Goal: Information Seeking & Learning: Find specific fact

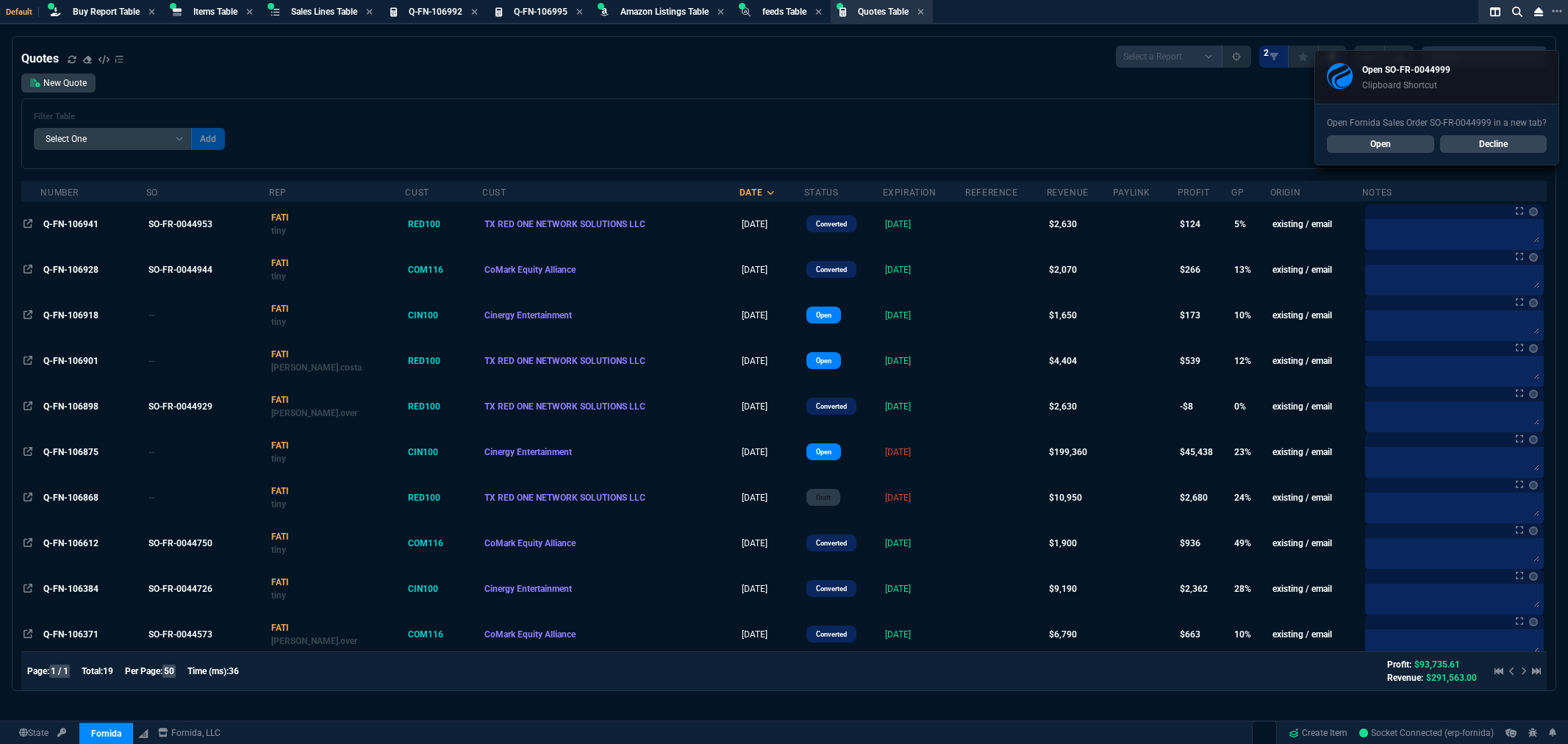
select select "8: NEPT"
select select
click at [223, 12] on span "Items Table" at bounding box center [215, 11] width 44 height 10
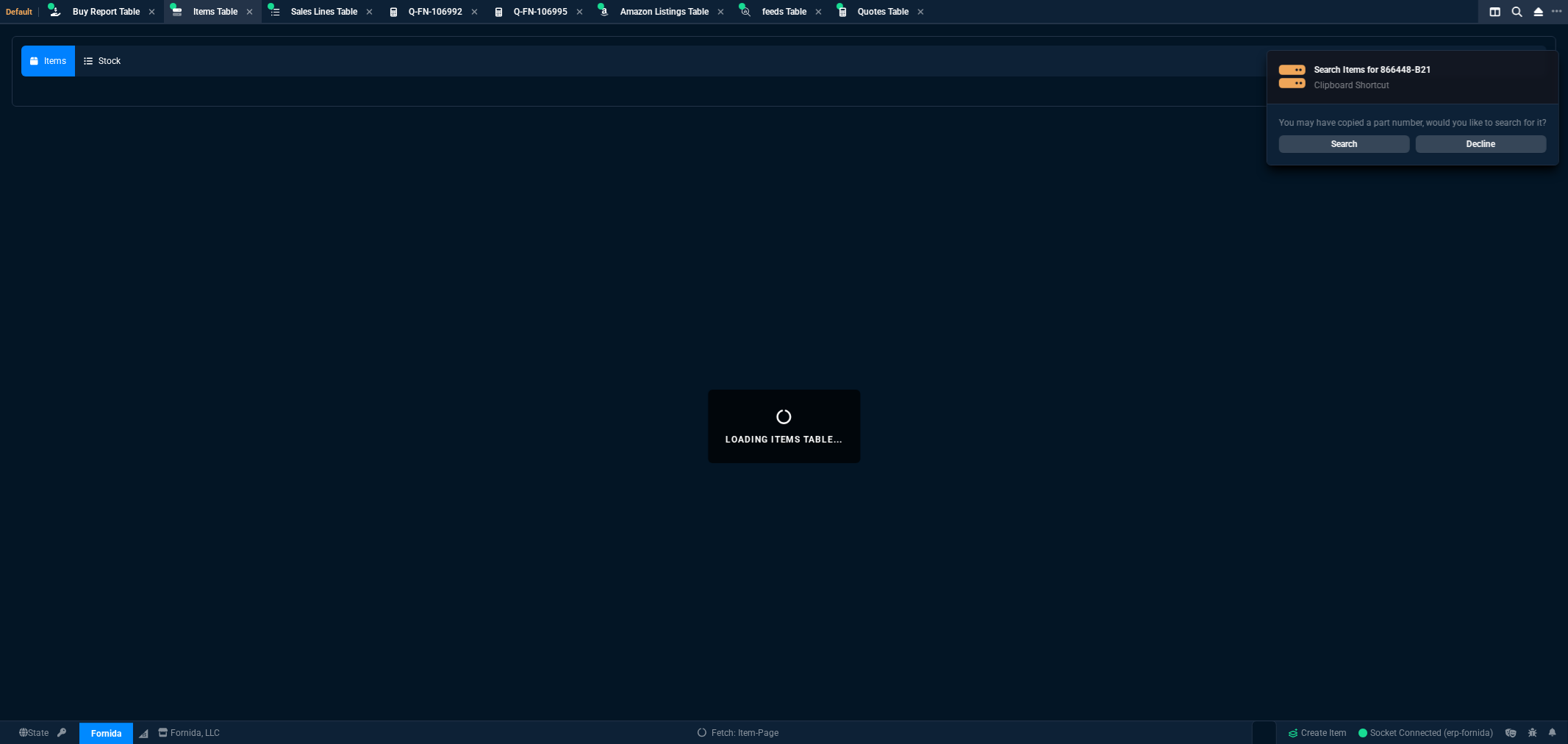
select select
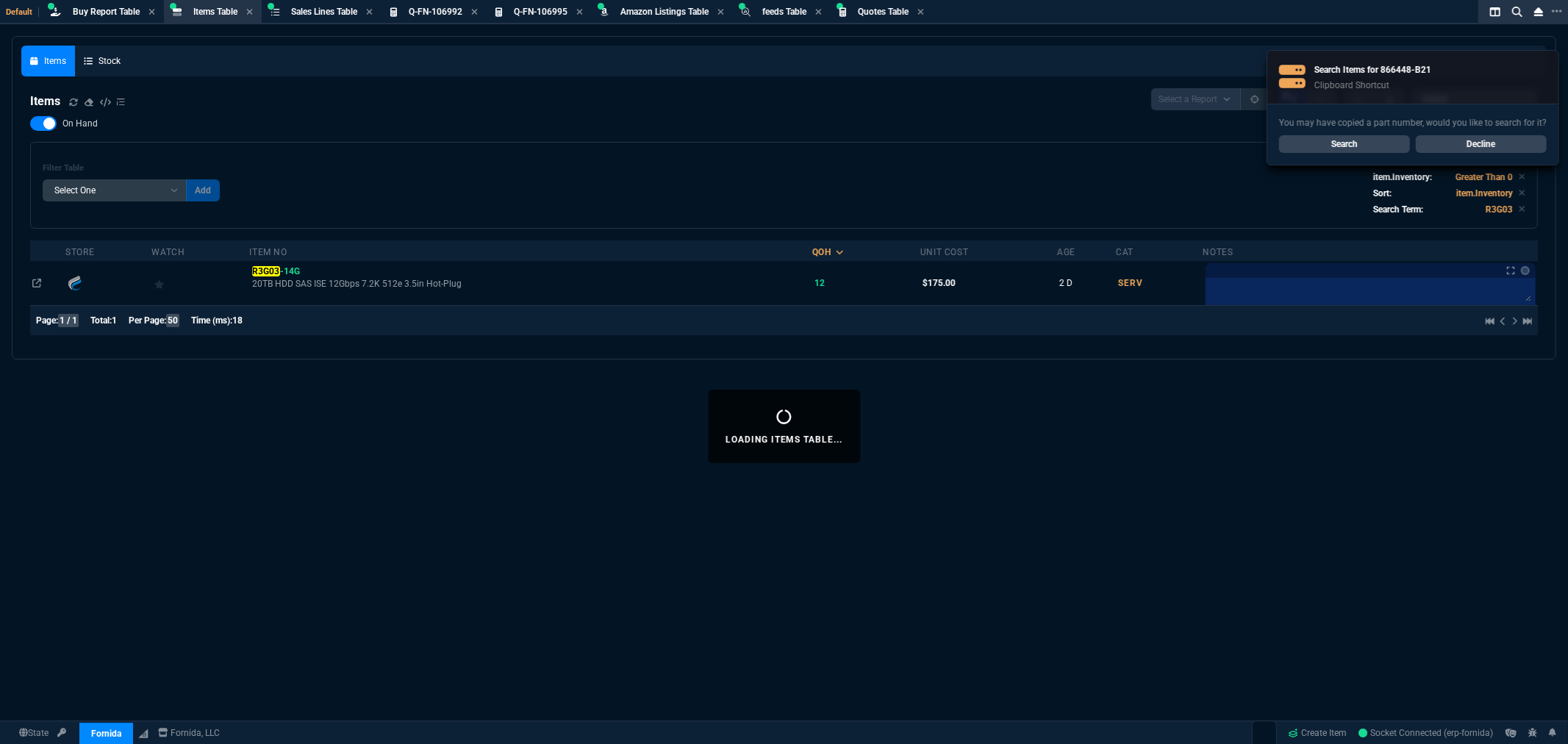
click at [1328, 142] on link "Search" at bounding box center [1345, 143] width 131 height 18
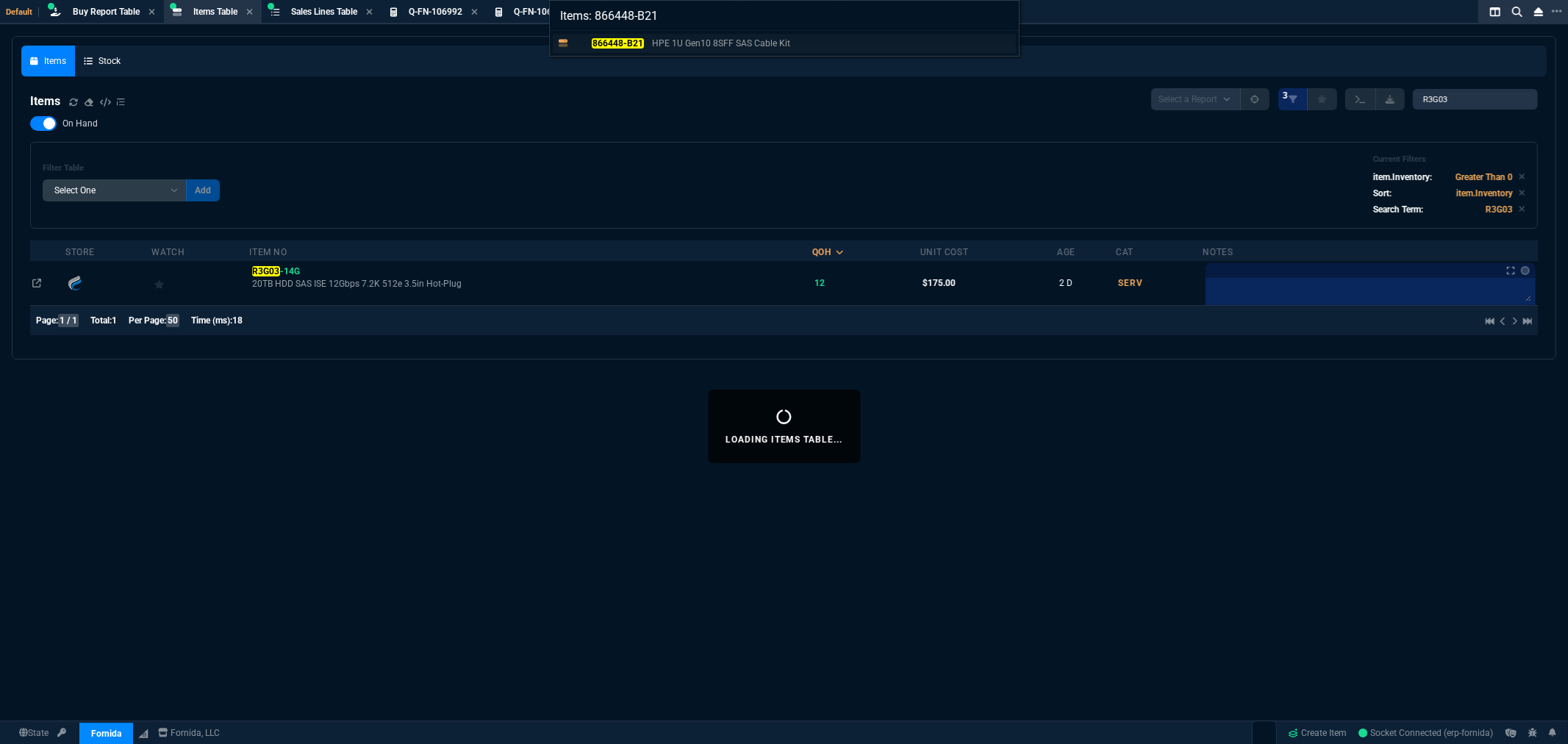
click at [627, 41] on mark "866448-B21" at bounding box center [618, 43] width 51 height 10
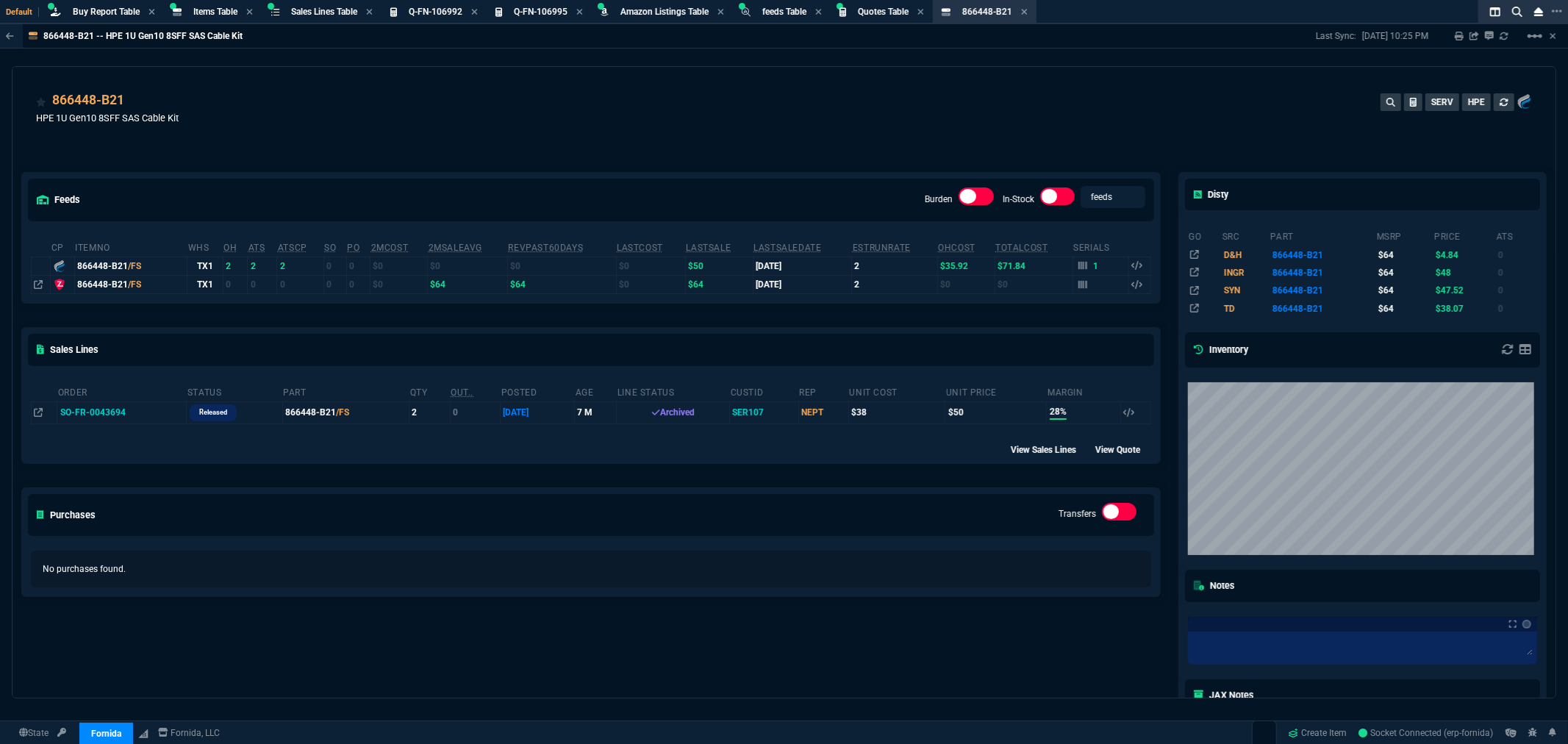
drag, startPoint x: 987, startPoint y: 133, endPoint x: 996, endPoint y: 131, distance: 9.2
click at [987, 133] on div "866448-B21 HPE 1U Gen10 8SFF SAS Cable Kit SERV HPE" at bounding box center [784, 116] width 1496 height 52
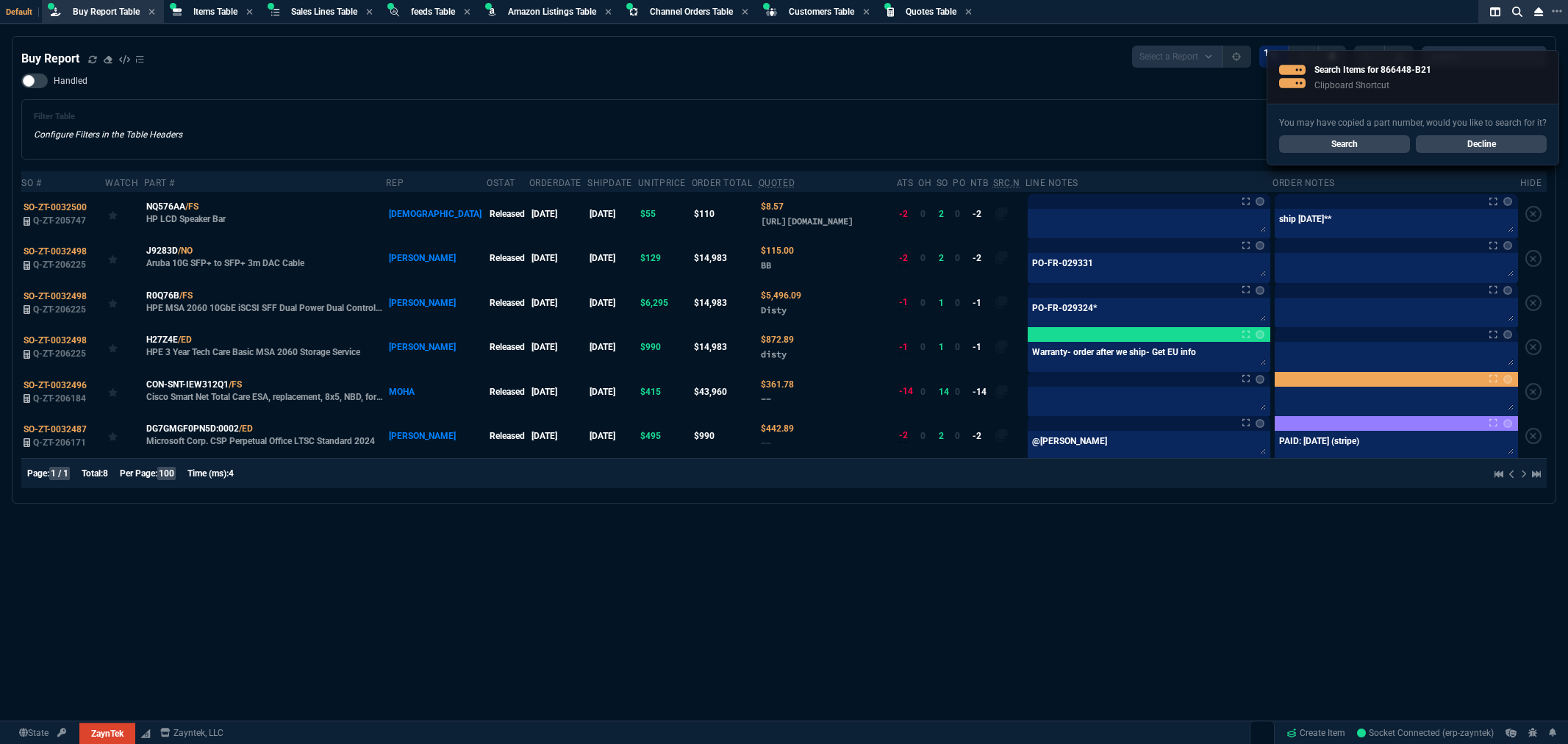
select select "8: NEPT"
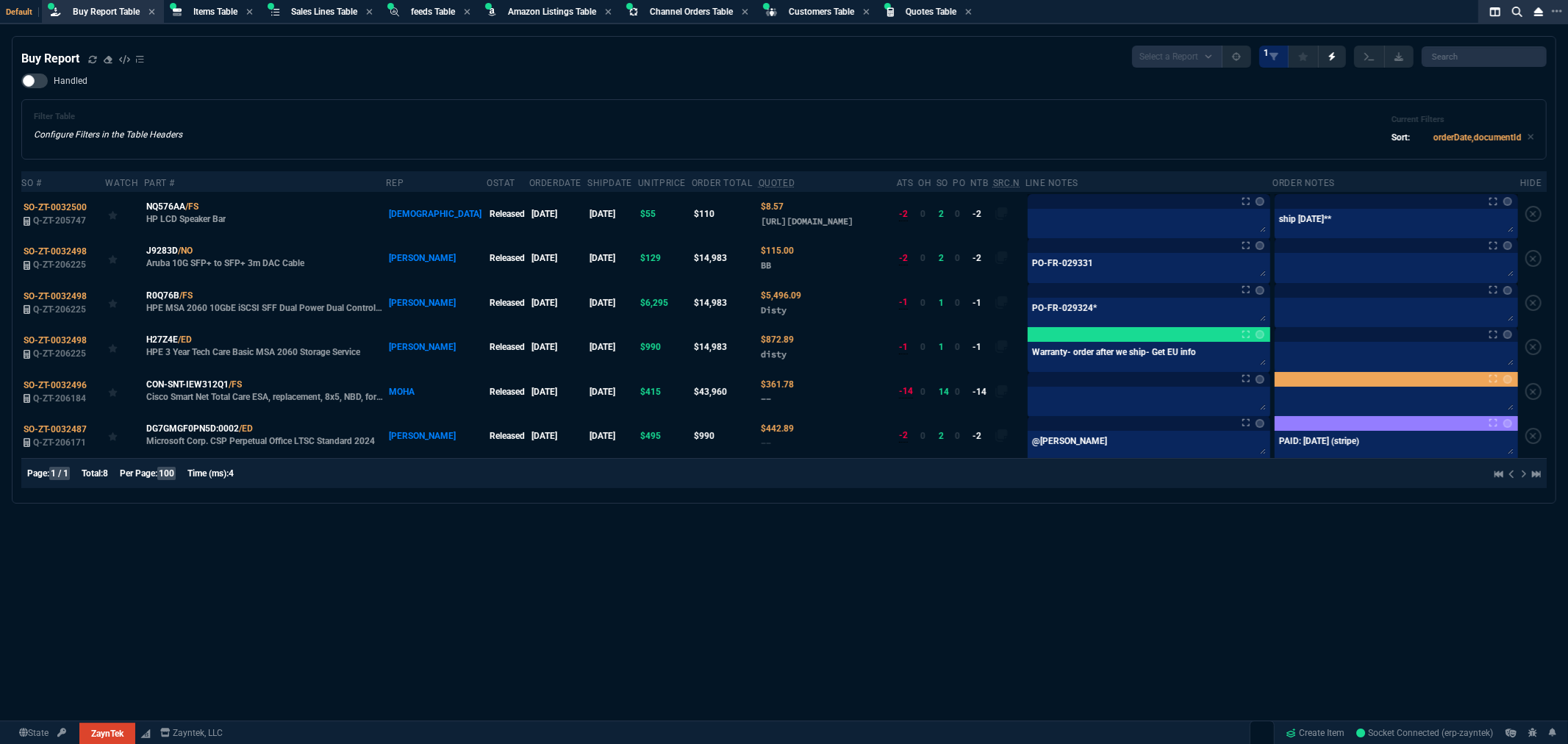
click at [87, 58] on div "Buy Report" at bounding box center [82, 58] width 122 height 18
click at [91, 59] on icon at bounding box center [92, 58] width 8 height 7
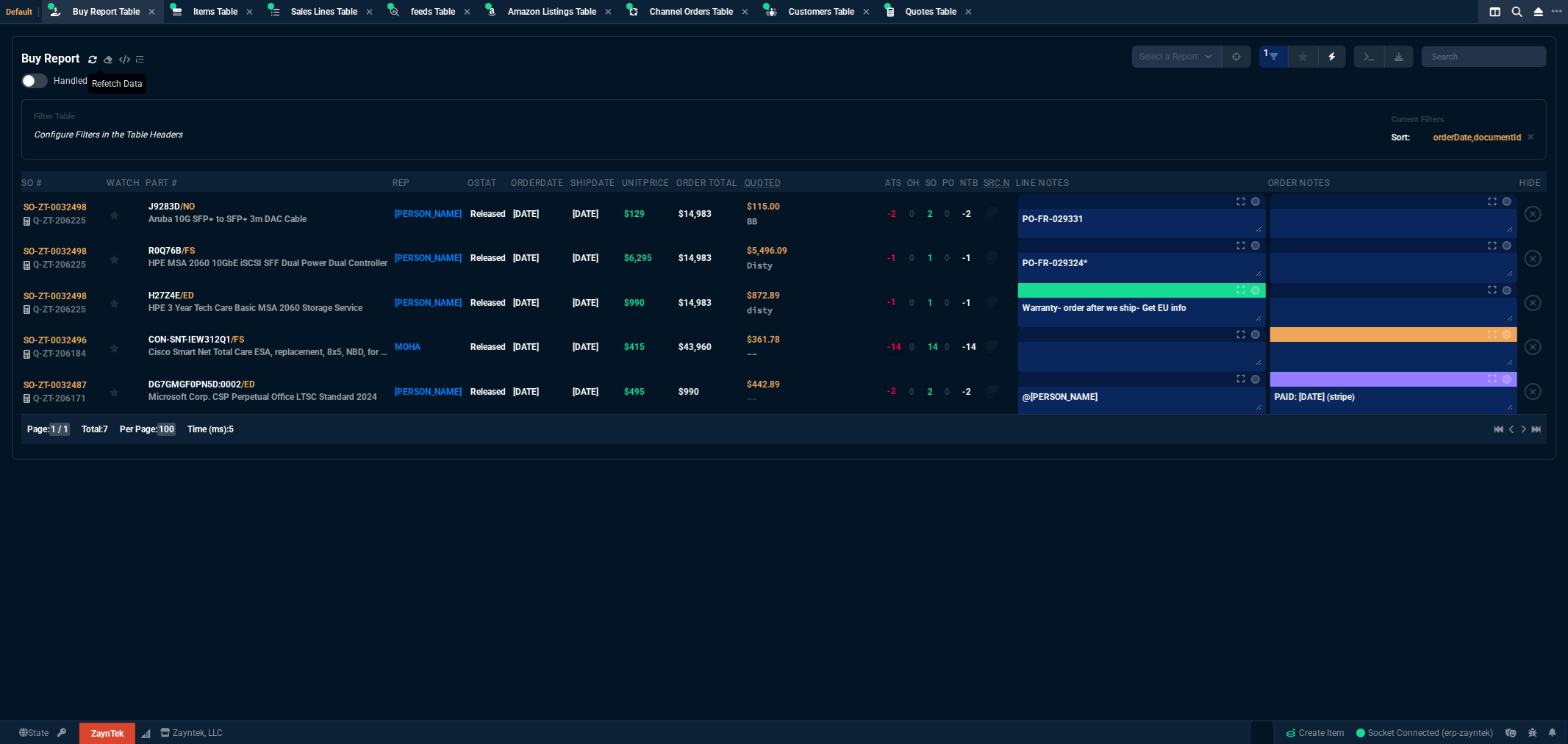
click at [874, 130] on div "Filter Table Configure Filters in the Table Headers Current Filters Sort: order…" at bounding box center [783, 129] width 1500 height 35
click at [740, 115] on div "Filter Table Configure Filters in the Table Headers Current Filters Sort: order…" at bounding box center [783, 129] width 1500 height 35
drag, startPoint x: 694, startPoint y: 490, endPoint x: 665, endPoint y: 475, distance: 32.6
click at [694, 490] on div "Buy Report Select a Report Not Purchased 1 Handled Filter Table Configure Filte…" at bounding box center [784, 426] width 1568 height 780
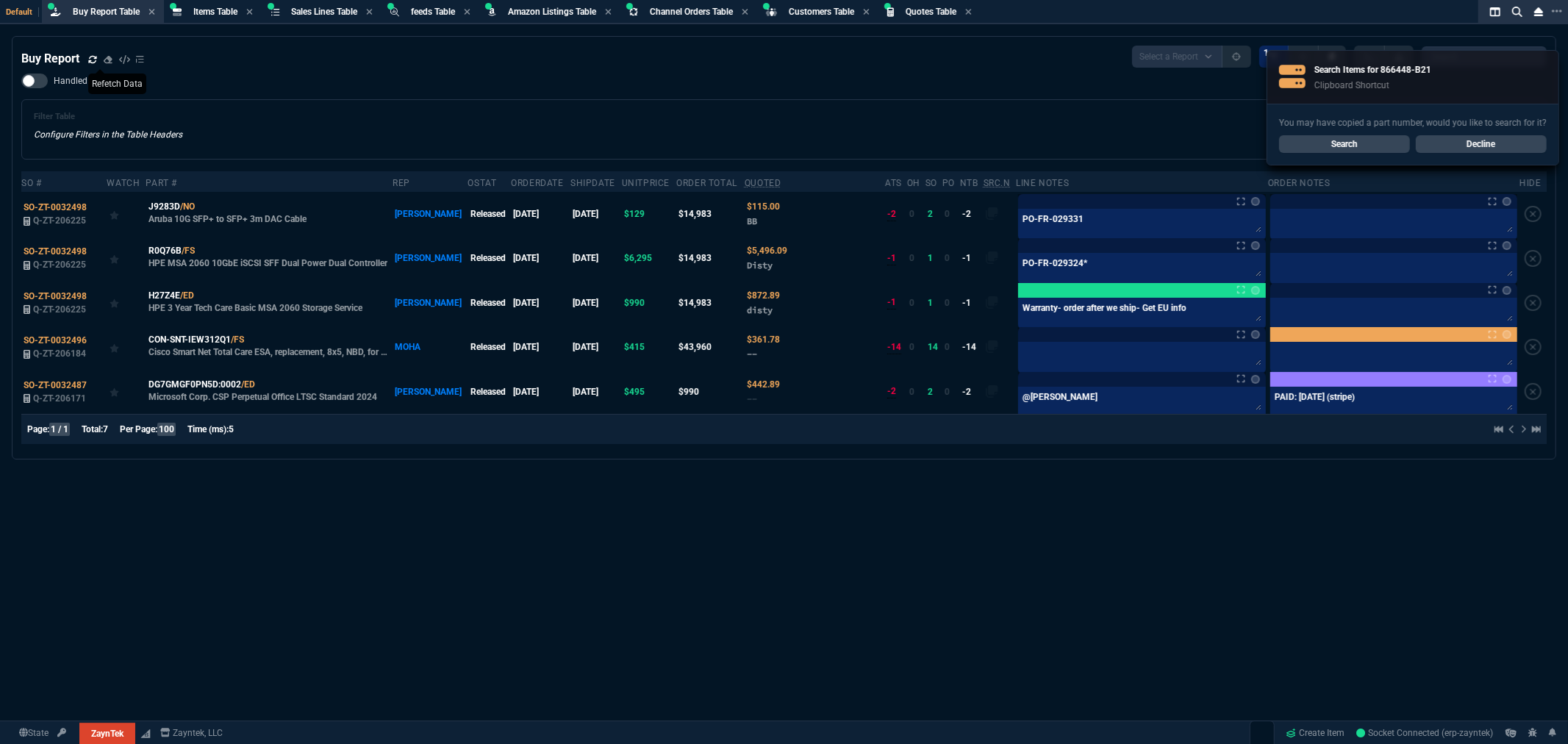
click at [90, 58] on icon at bounding box center [92, 59] width 9 height 9
click at [88, 55] on icon at bounding box center [92, 59] width 9 height 9
